Goal: Entertainment & Leisure: Consume media (video, audio)

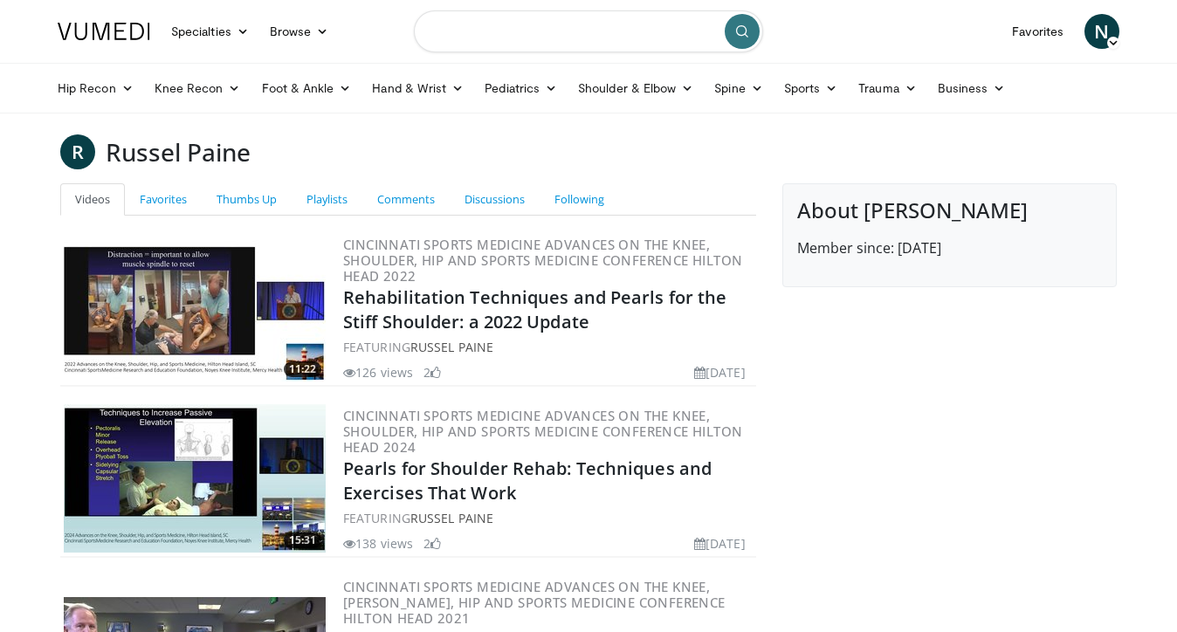
click at [505, 23] on input "Search topics, interventions" at bounding box center [588, 31] width 349 height 42
type input "**********"
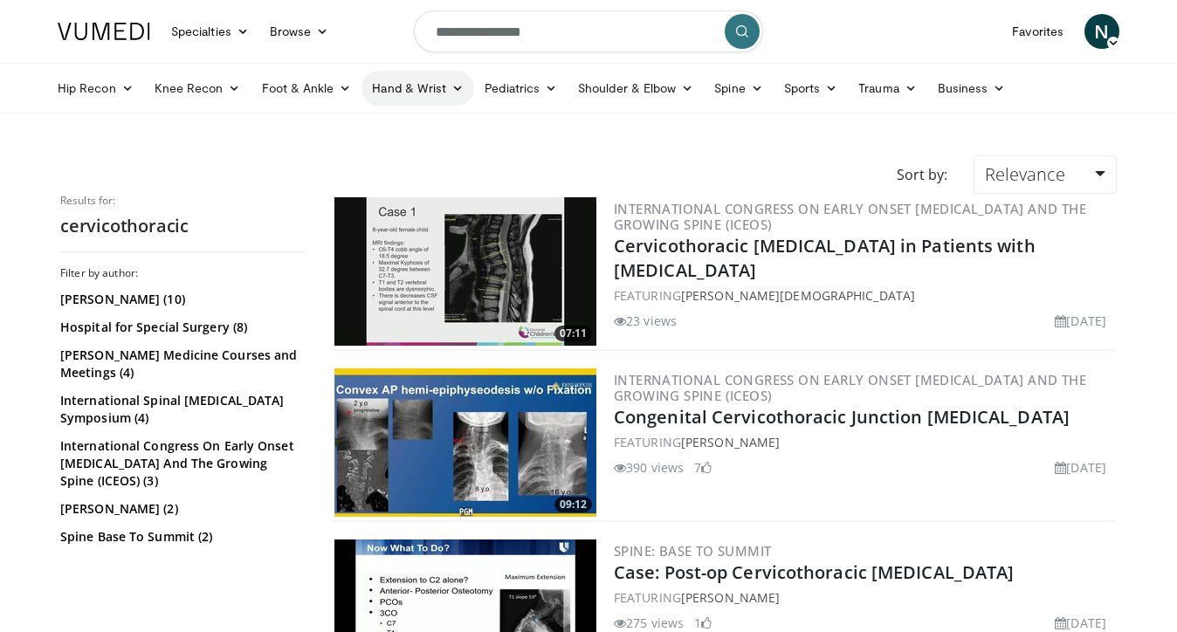
click at [429, 93] on link "Hand & Wrist" at bounding box center [417, 88] width 113 height 35
click at [657, 88] on link "Shoulder & Elbow" at bounding box center [635, 88] width 136 height 35
click at [629, 123] on link "Elbow" at bounding box center [599, 129] width 208 height 28
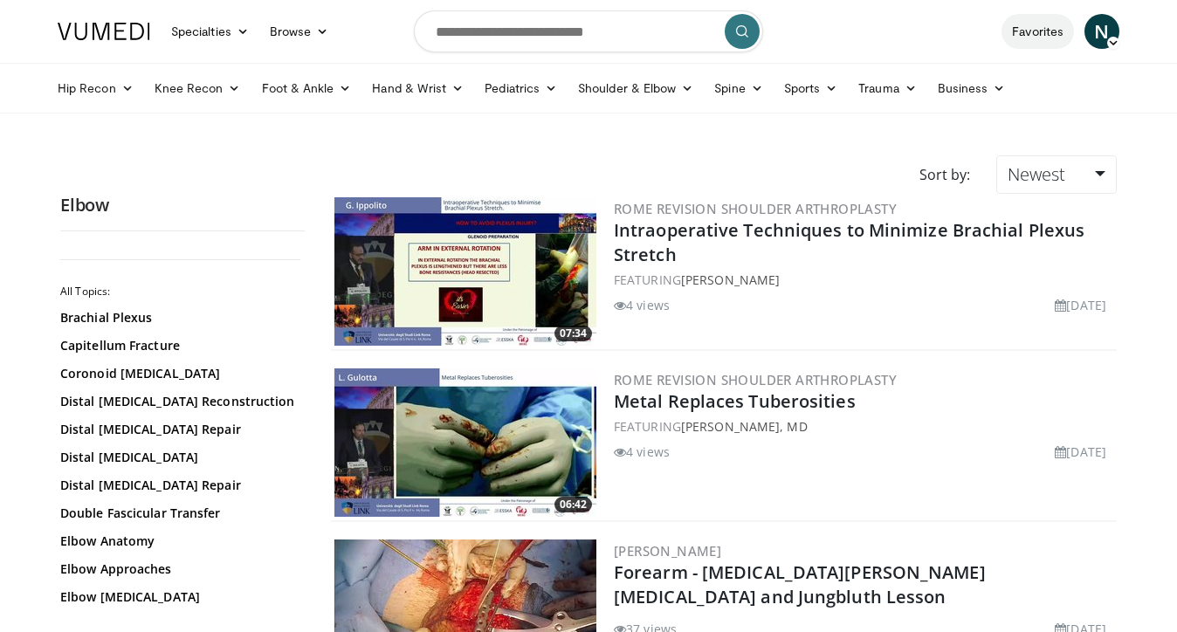
click at [1021, 35] on link "Favorites" at bounding box center [1037, 31] width 72 height 35
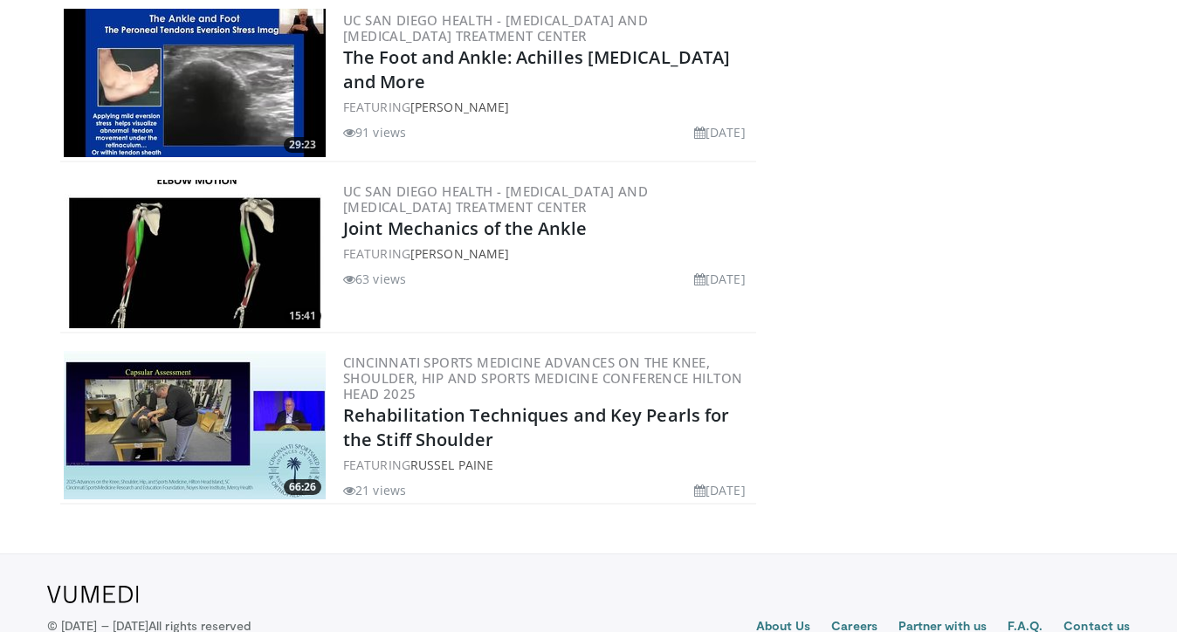
scroll to position [3386, 0]
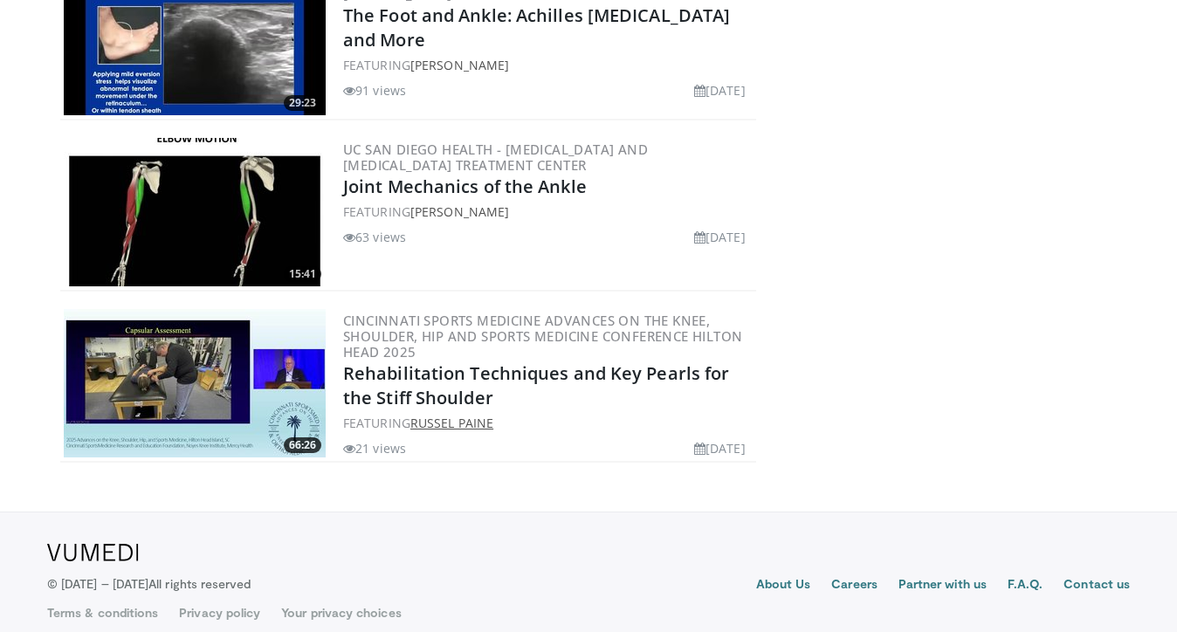
click at [459, 415] on link "Russel Paine" at bounding box center [451, 423] width 83 height 17
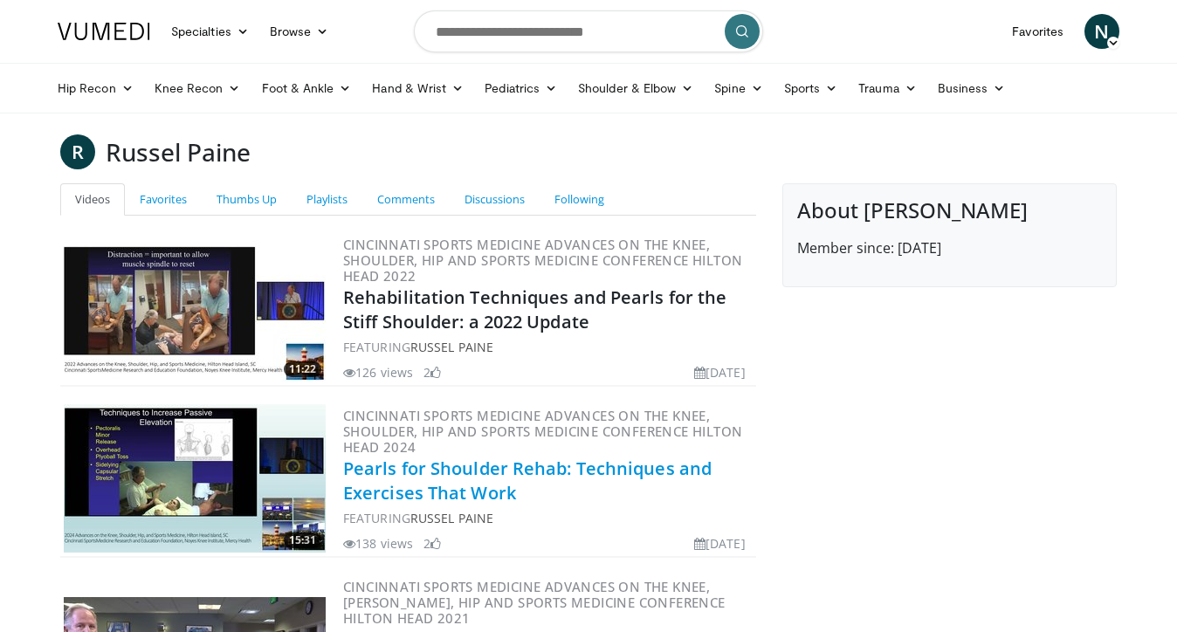
click at [373, 486] on link "Pearls for Shoulder Rehab: Techniques and Exercises That Work" at bounding box center [527, 481] width 368 height 48
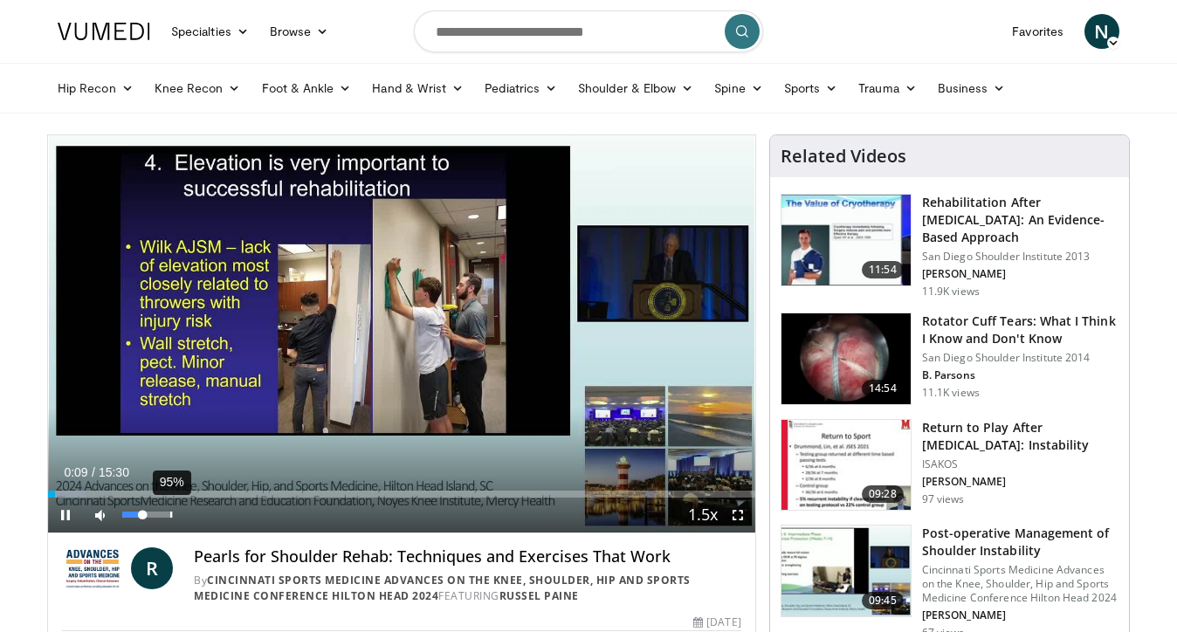
click at [169, 518] on div "95%" at bounding box center [147, 515] width 50 height 6
click at [70, 522] on span "Video Player" at bounding box center [65, 515] width 35 height 35
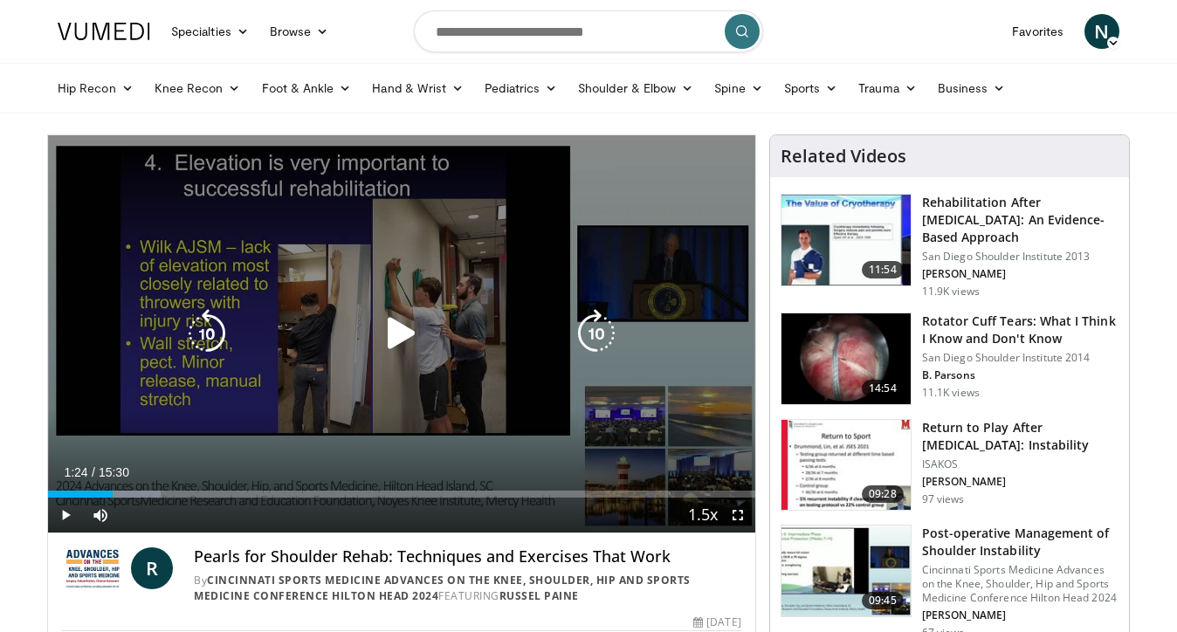
click at [411, 347] on icon "Video Player" at bounding box center [401, 333] width 49 height 49
click at [347, 333] on div "Video Player" at bounding box center [401, 333] width 424 height 35
click at [402, 333] on icon "Video Player" at bounding box center [401, 333] width 49 height 49
click at [399, 334] on icon "Video Player" at bounding box center [401, 333] width 49 height 49
click at [395, 332] on icon "Video Player" at bounding box center [401, 333] width 49 height 49
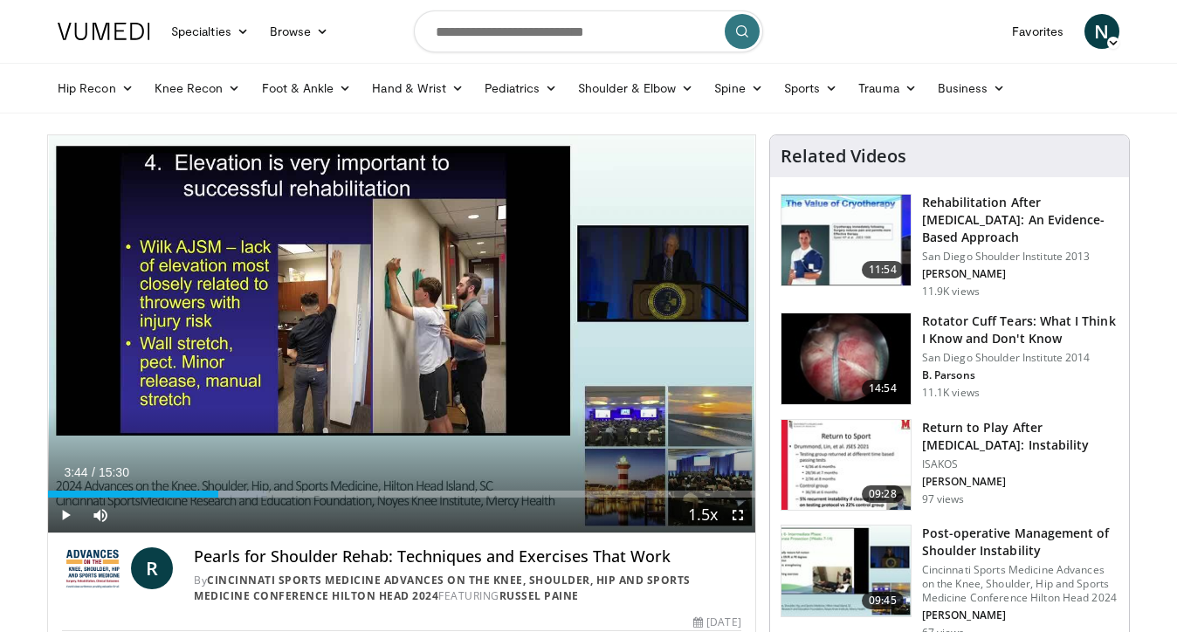
click at [395, 332] on div "10 seconds Tap to unmute" at bounding box center [401, 333] width 707 height 397
click at [395, 343] on div "10 seconds Tap to unmute" at bounding box center [401, 333] width 707 height 397
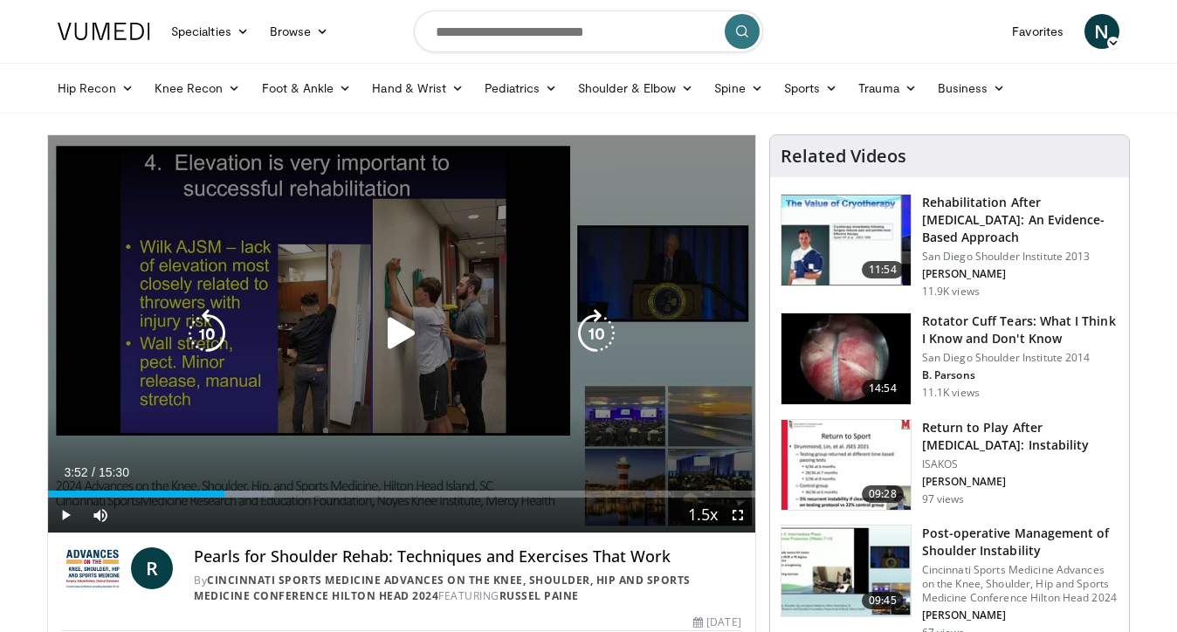
click at [408, 342] on icon "Video Player" at bounding box center [401, 333] width 49 height 49
click at [225, 341] on icon "Video Player" at bounding box center [206, 333] width 49 height 49
click at [399, 363] on div "10 seconds Tap to unmute" at bounding box center [401, 333] width 707 height 397
click at [419, 342] on icon "Video Player" at bounding box center [401, 333] width 49 height 49
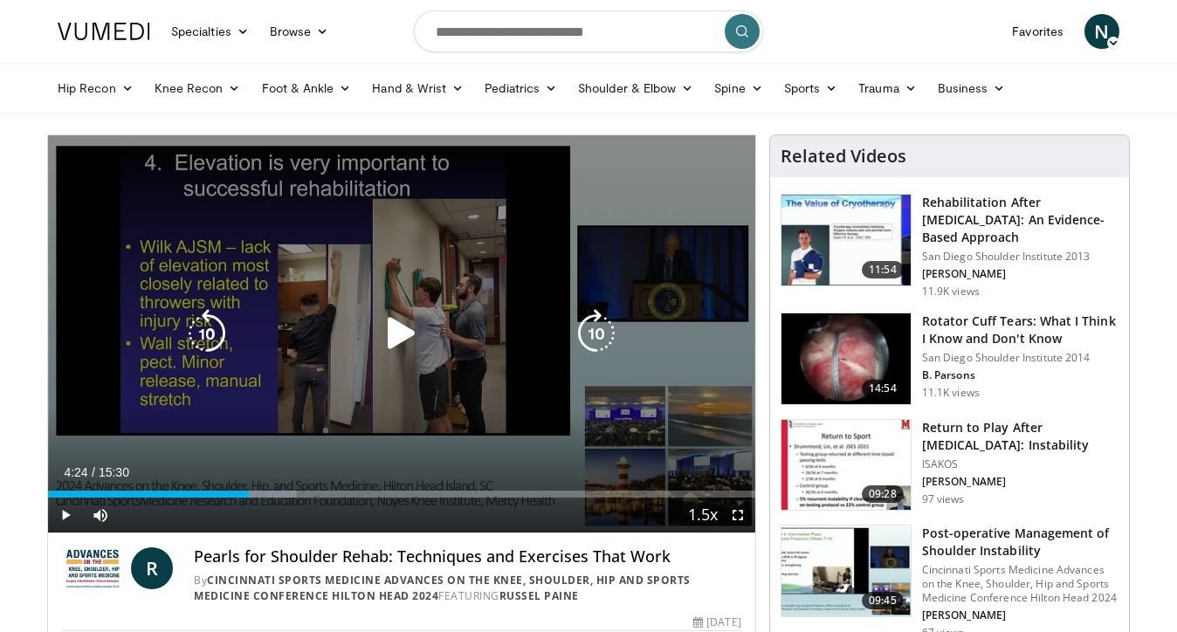
click at [395, 304] on div "10 seconds Tap to unmute" at bounding box center [401, 333] width 707 height 397
click at [231, 320] on div "Video Player" at bounding box center [401, 333] width 424 height 35
click at [206, 319] on icon "Video Player" at bounding box center [206, 333] width 49 height 49
click at [217, 342] on icon "Video Player" at bounding box center [206, 333] width 49 height 49
click at [395, 320] on icon "Video Player" at bounding box center [401, 333] width 49 height 49
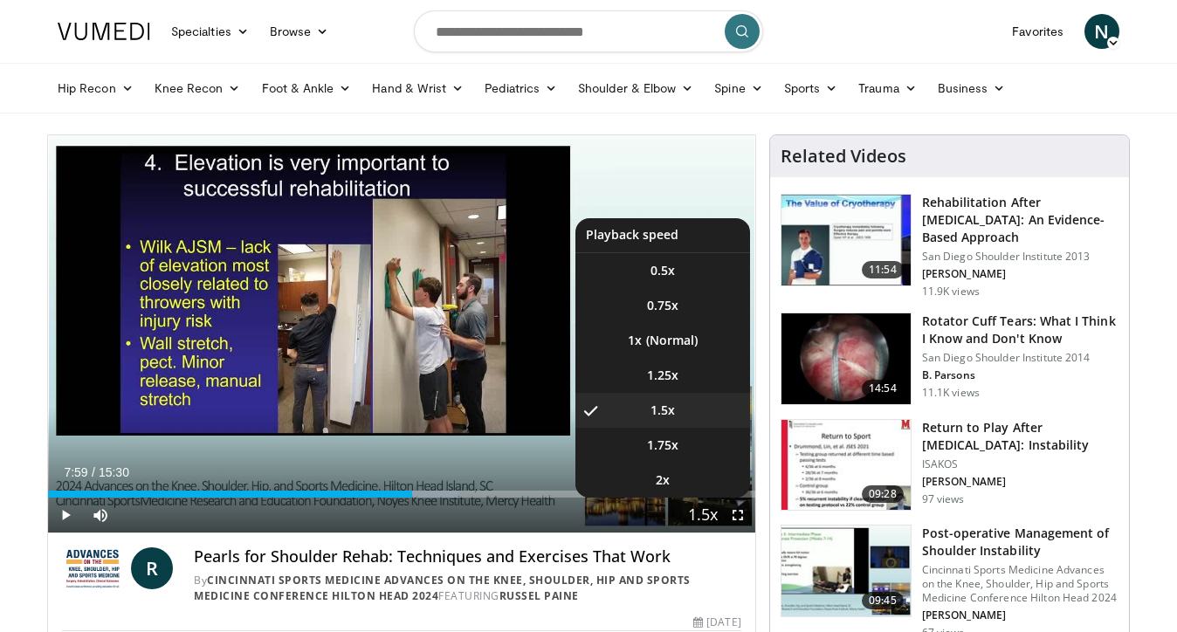
click at [696, 518] on span "Video Player" at bounding box center [703, 516] width 24 height 35
click at [680, 347] on li "1x" at bounding box center [662, 340] width 175 height 35
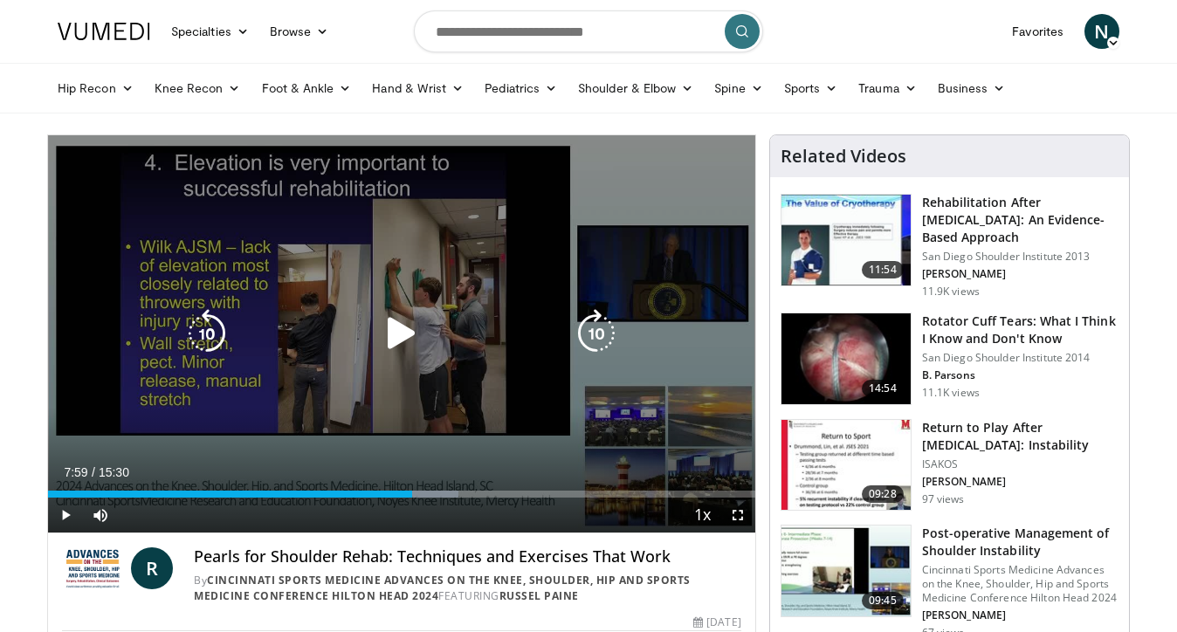
click at [387, 347] on icon "Video Player" at bounding box center [401, 333] width 49 height 49
click at [382, 310] on icon "Video Player" at bounding box center [401, 333] width 49 height 49
click at [391, 347] on icon "Video Player" at bounding box center [401, 333] width 49 height 49
click at [401, 340] on icon "Video Player" at bounding box center [401, 333] width 49 height 49
click at [422, 336] on icon "Video Player" at bounding box center [401, 333] width 49 height 49
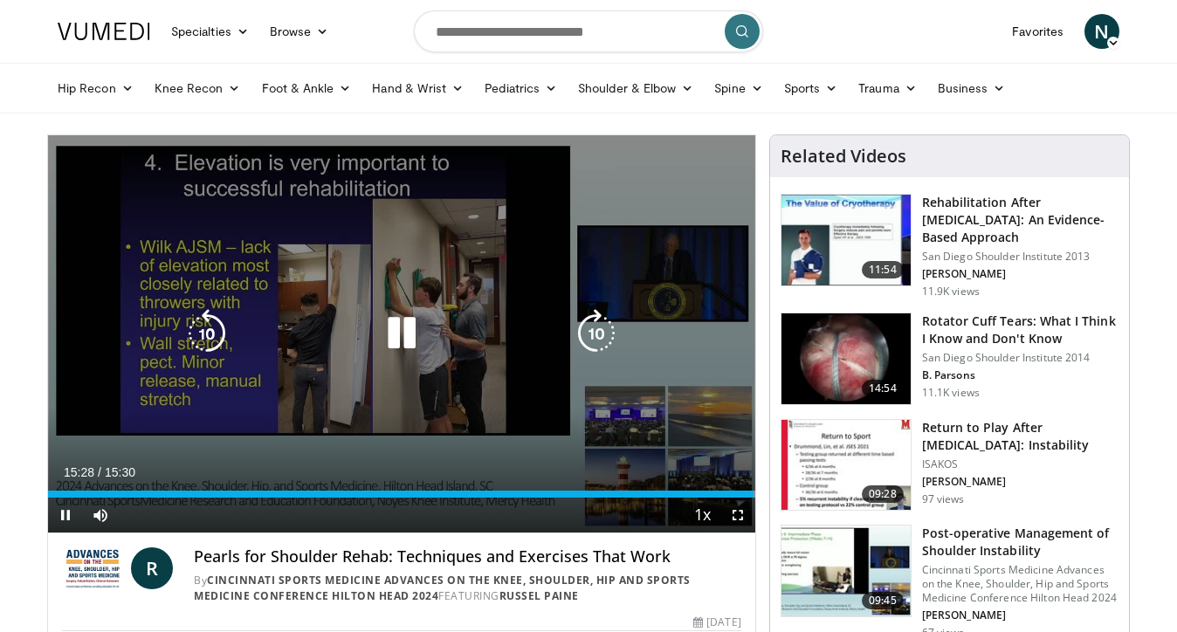
click at [395, 336] on icon "Video Player" at bounding box center [401, 333] width 49 height 49
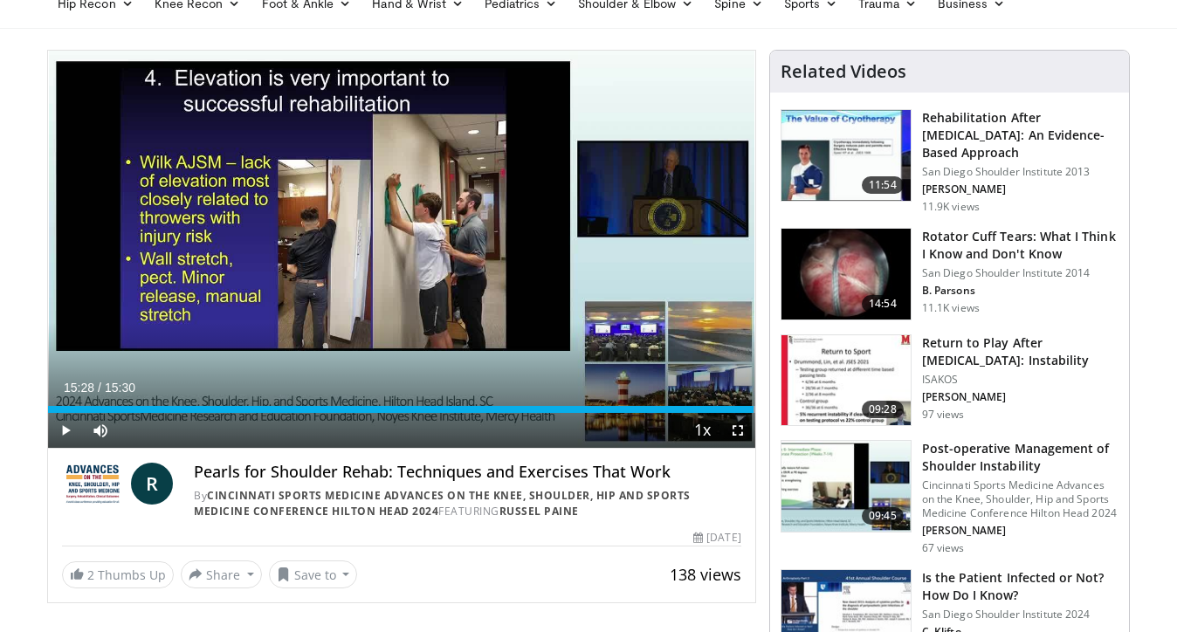
scroll to position [118, 0]
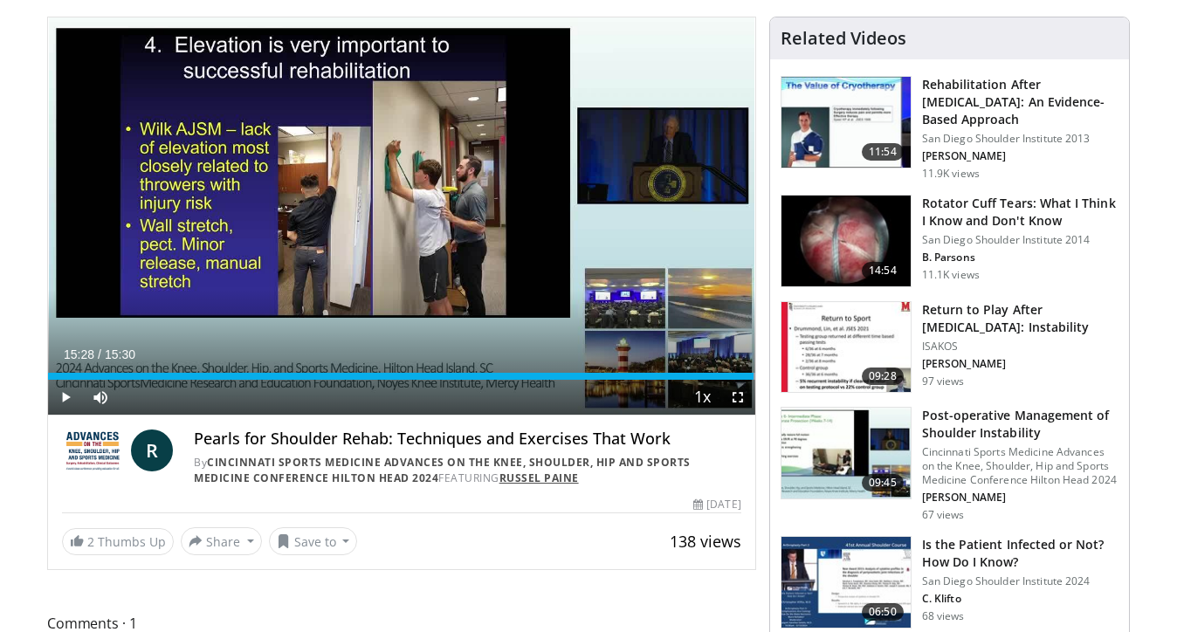
click at [543, 481] on link "Russel Paine" at bounding box center [538, 478] width 79 height 15
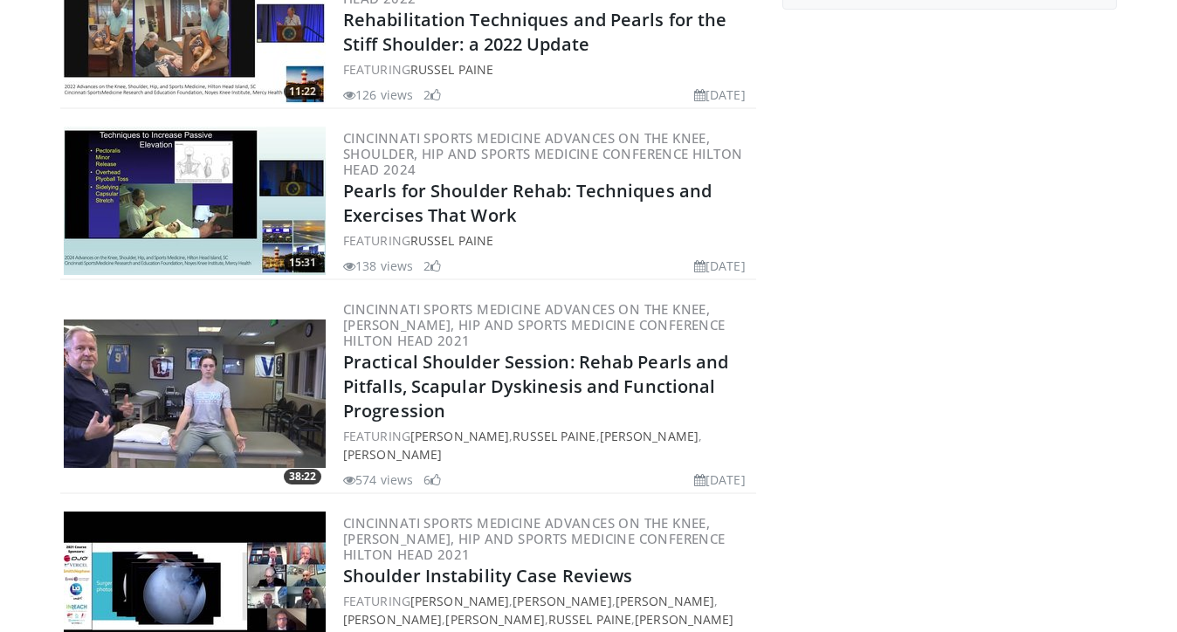
scroll to position [283, 0]
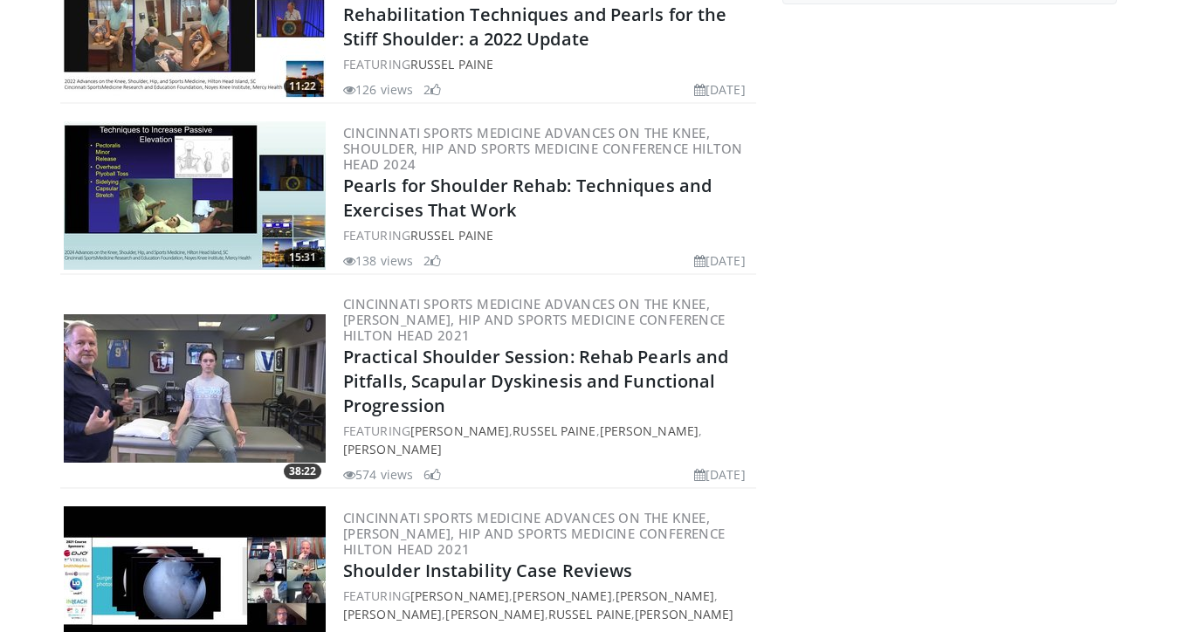
click at [219, 423] on img at bounding box center [195, 388] width 262 height 148
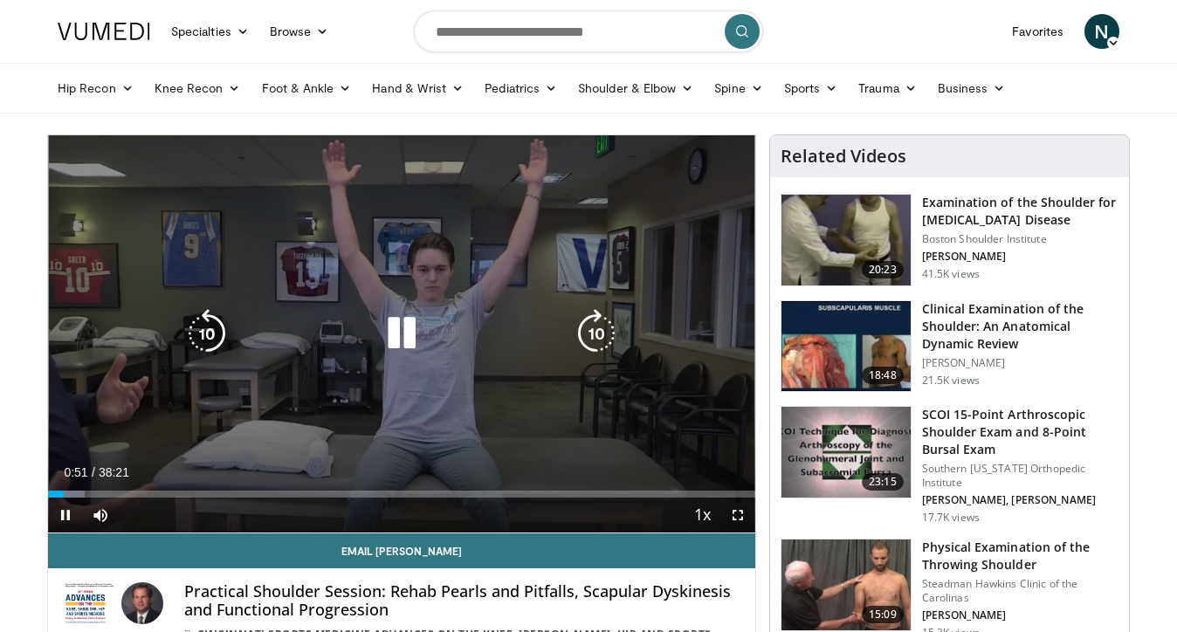
click at [409, 344] on icon "Video Player" at bounding box center [401, 333] width 49 height 49
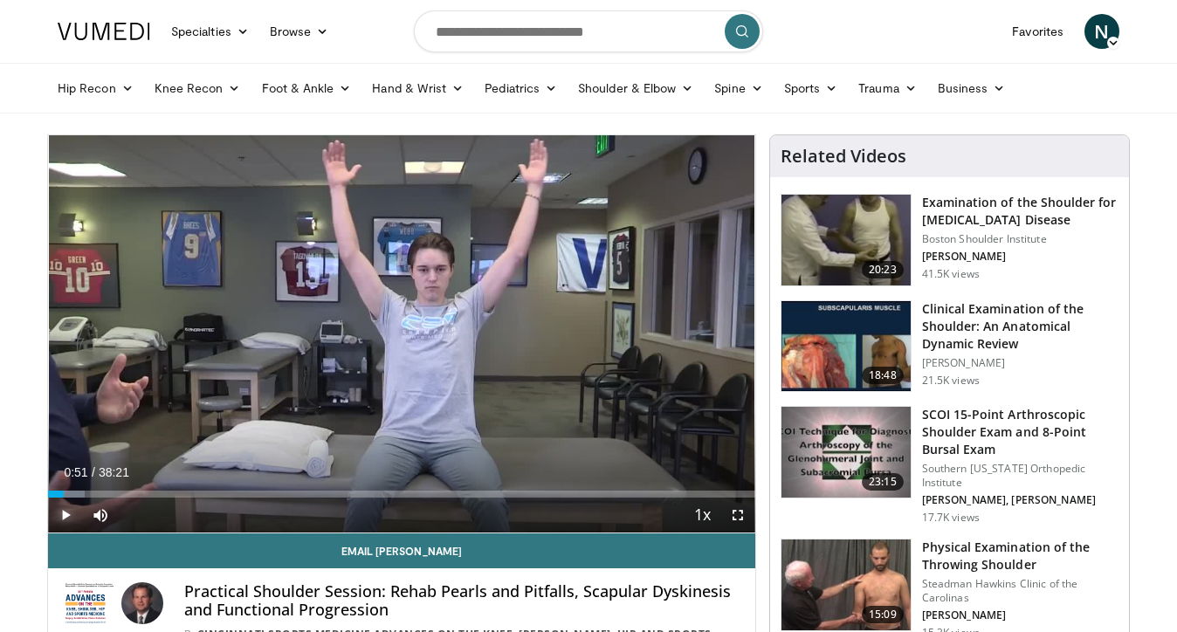
click at [61, 505] on span "Video Player" at bounding box center [65, 515] width 35 height 35
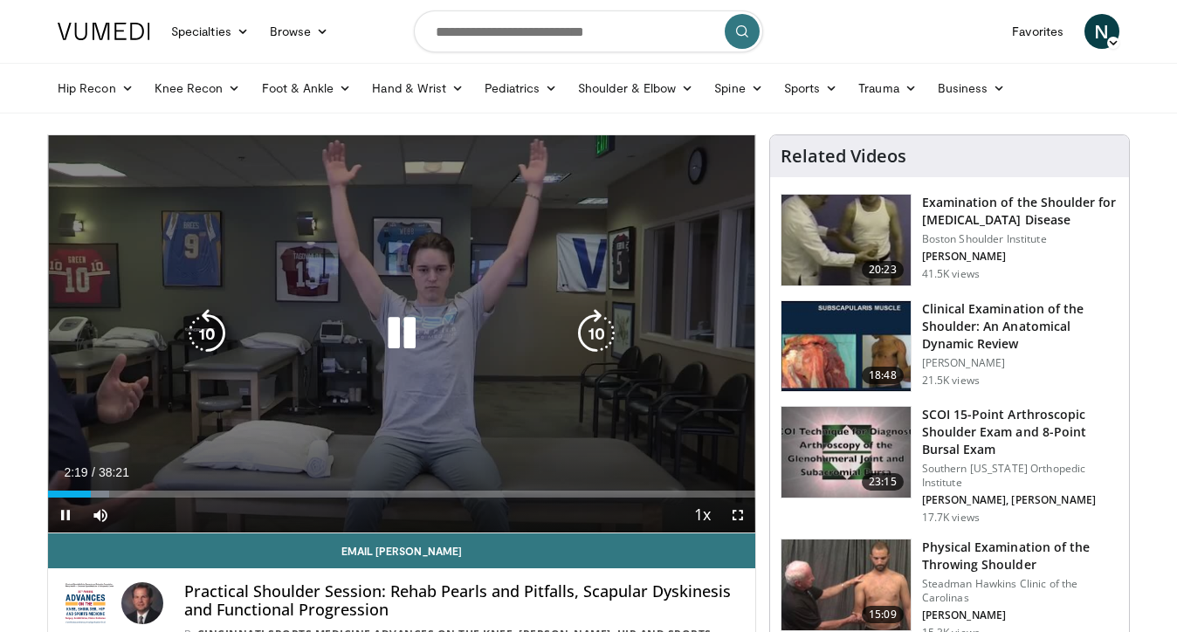
click at [393, 345] on icon "Video Player" at bounding box center [401, 333] width 49 height 49
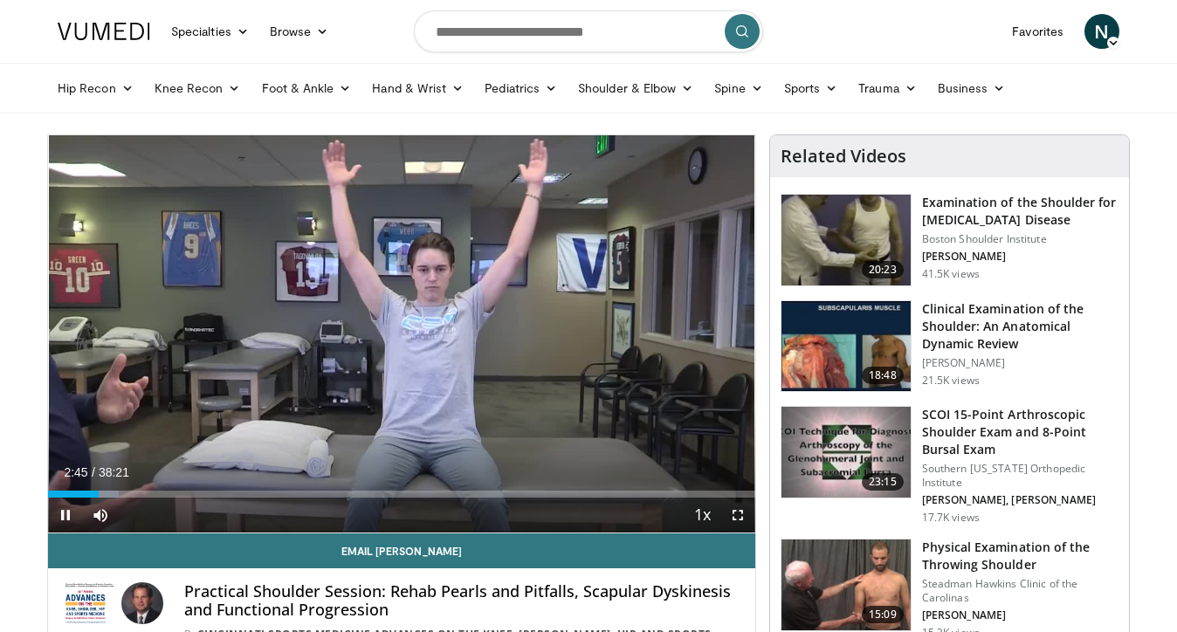
click at [409, 342] on div "10 seconds Tap to unmute" at bounding box center [401, 333] width 707 height 397
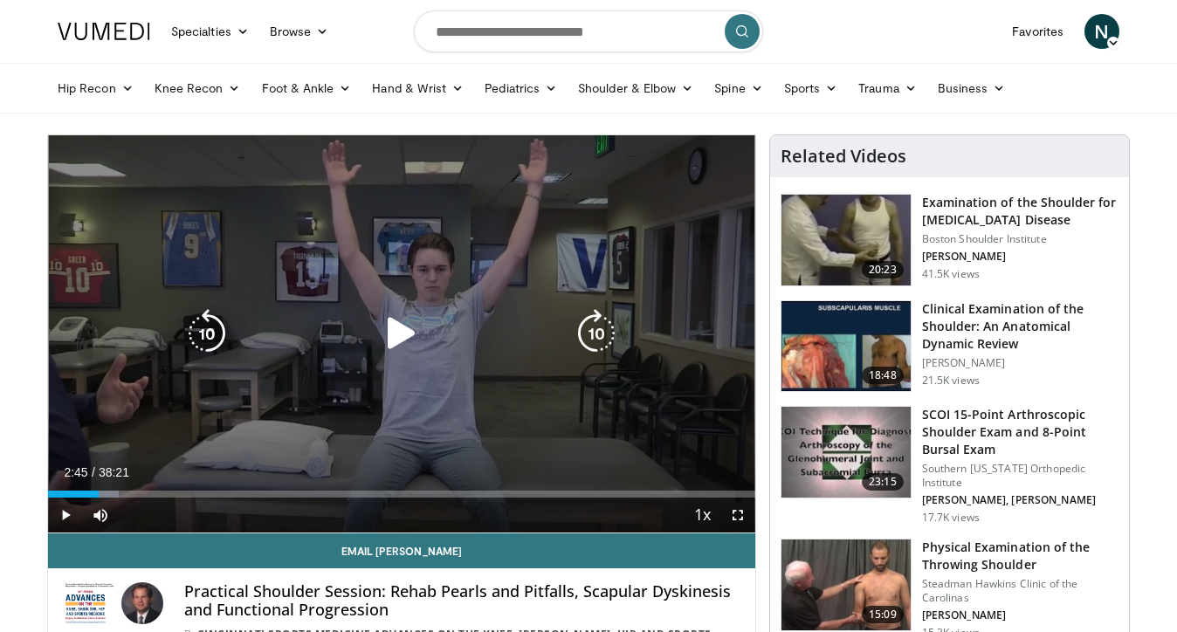
click at [409, 345] on icon "Video Player" at bounding box center [401, 333] width 49 height 49
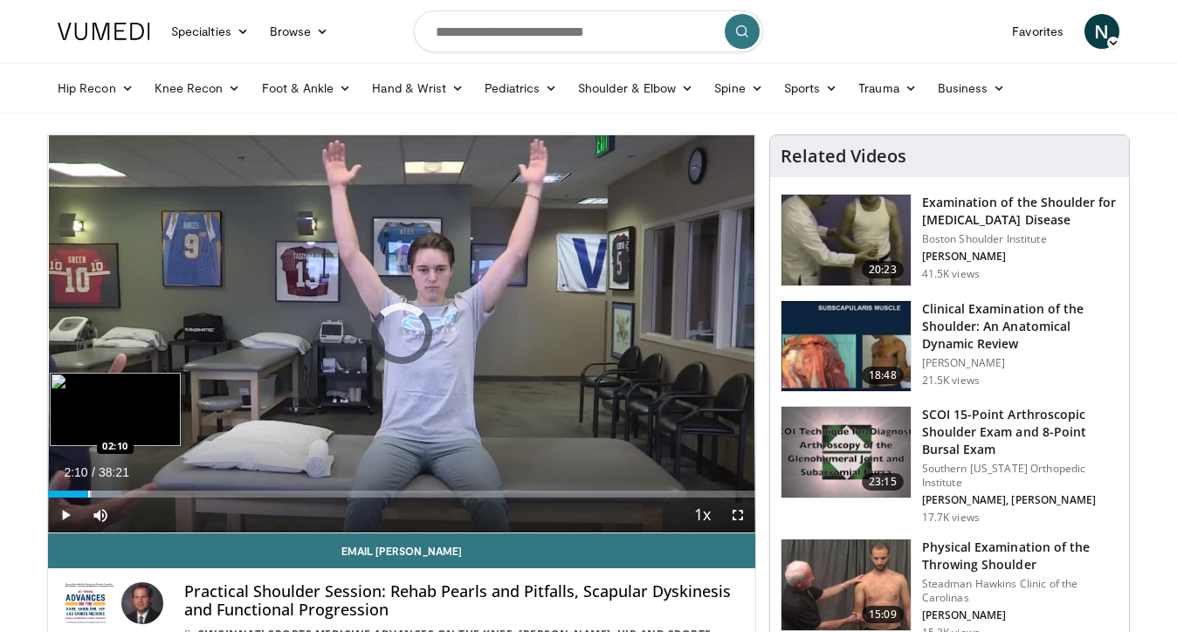
click at [88, 491] on div "Progress Bar" at bounding box center [89, 494] width 2 height 7
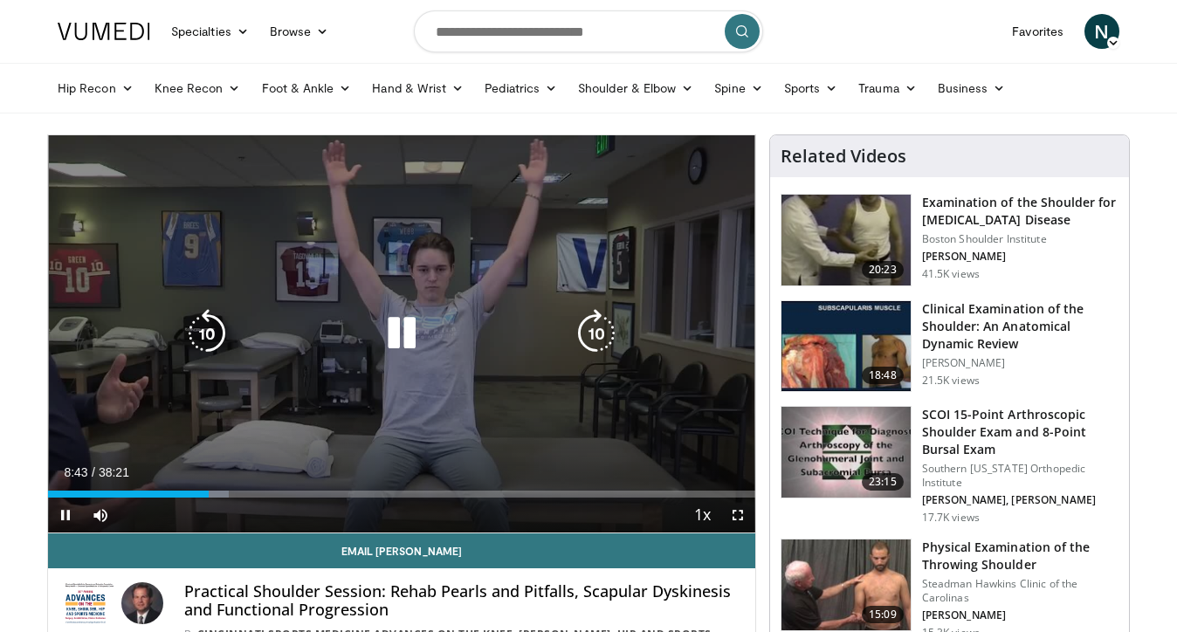
click at [387, 339] on icon "Video Player" at bounding box center [401, 333] width 49 height 49
click at [388, 332] on icon "Video Player" at bounding box center [401, 333] width 49 height 49
click at [421, 345] on icon "Video Player" at bounding box center [401, 333] width 49 height 49
click at [404, 346] on icon "Video Player" at bounding box center [401, 333] width 49 height 49
click at [394, 322] on icon "Video Player" at bounding box center [401, 333] width 49 height 49
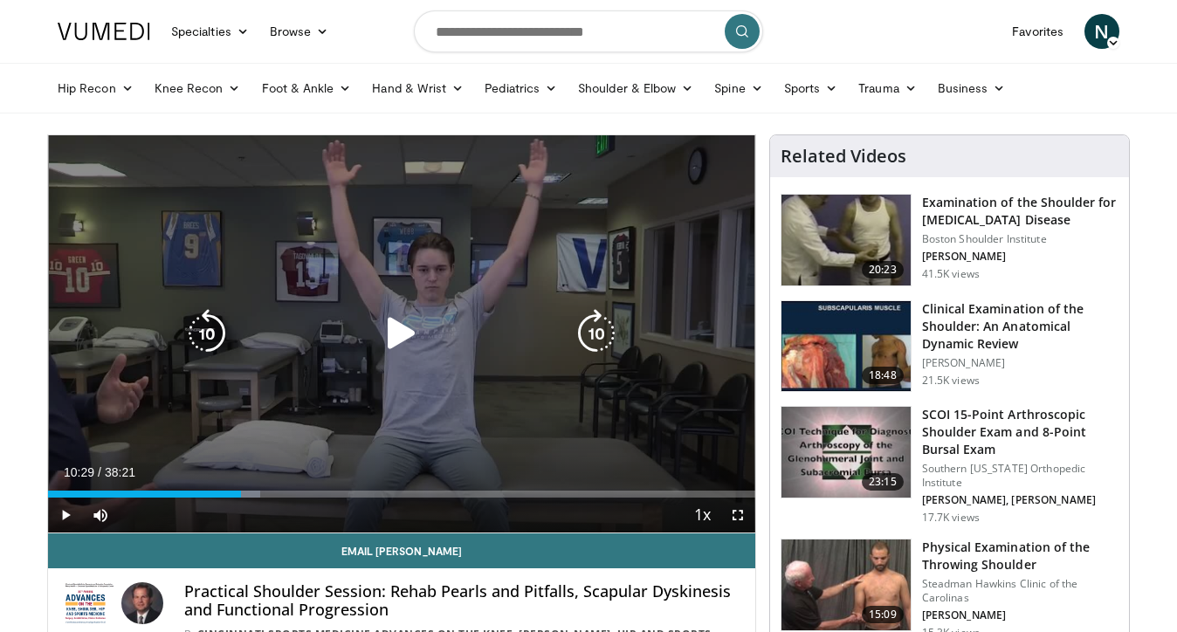
click at [396, 321] on icon "Video Player" at bounding box center [401, 333] width 49 height 49
click at [388, 336] on icon "Video Player" at bounding box center [401, 333] width 49 height 49
